Goal: Check status: Check status

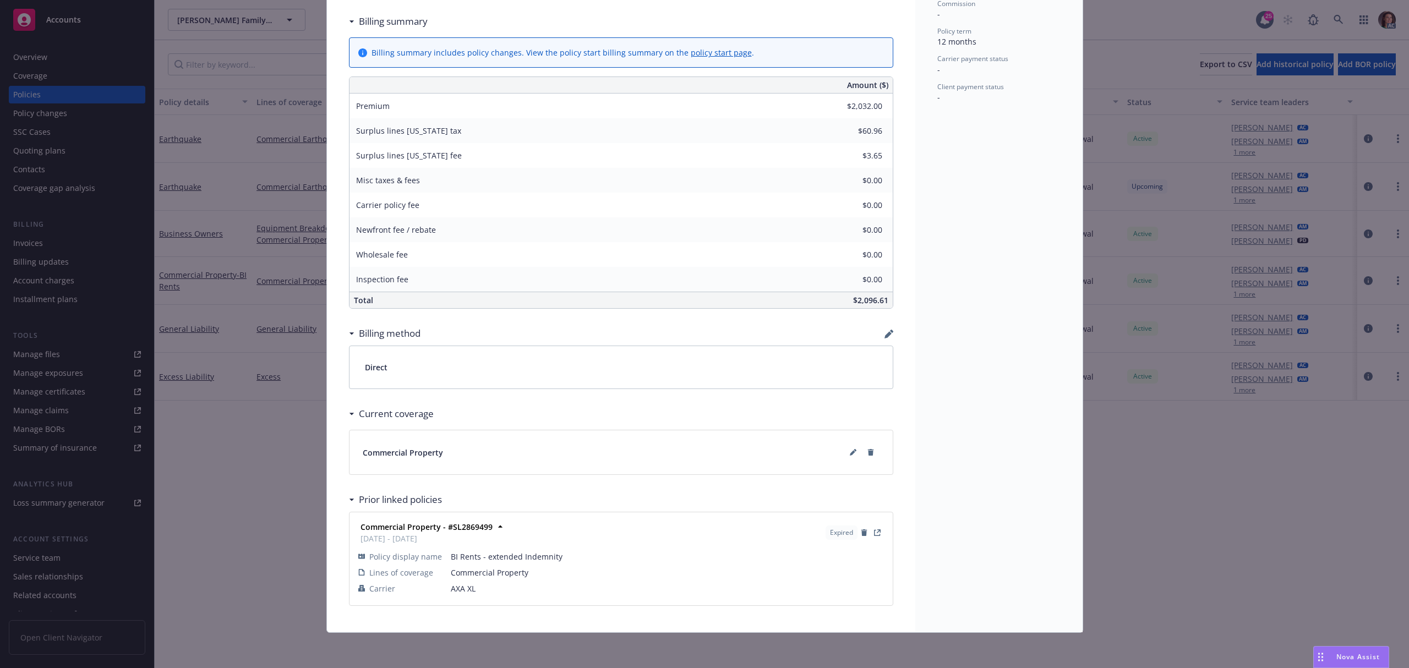
scroll to position [520, 0]
